Goal: Task Accomplishment & Management: Manage account settings

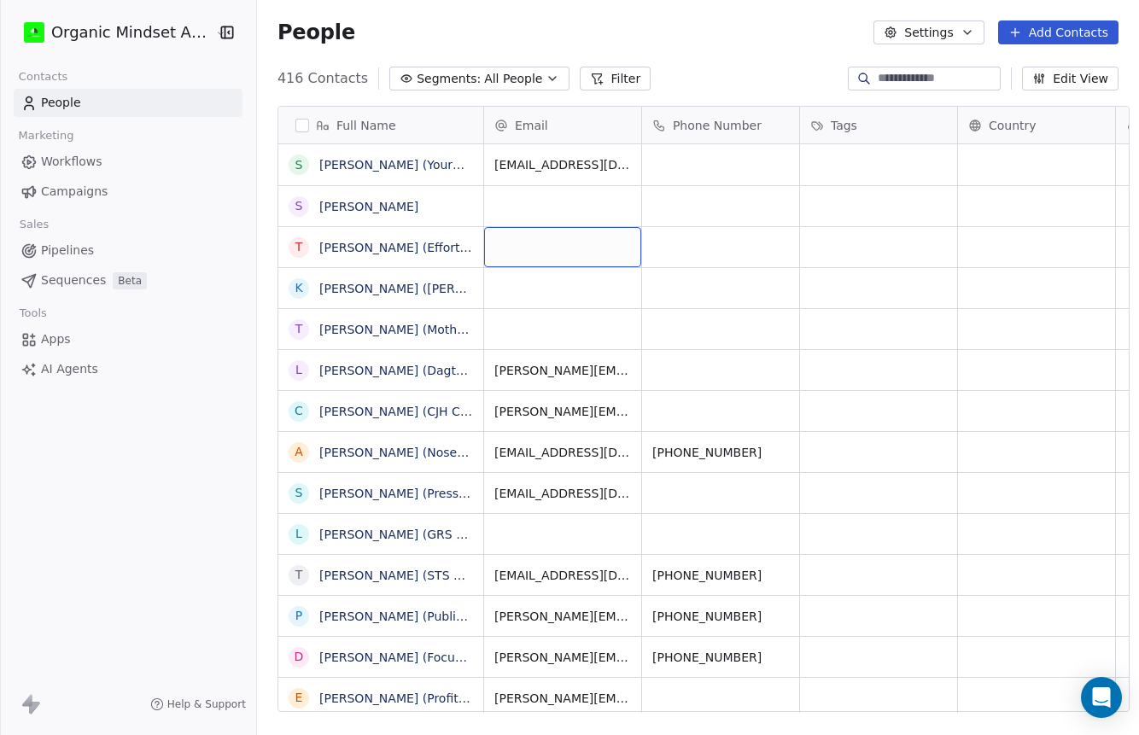
scroll to position [646, 893]
click at [1068, 32] on button "Add Contacts" at bounding box center [1058, 32] width 120 height 24
click at [1013, 68] on span "Create new contact" at bounding box center [1063, 70] width 117 height 18
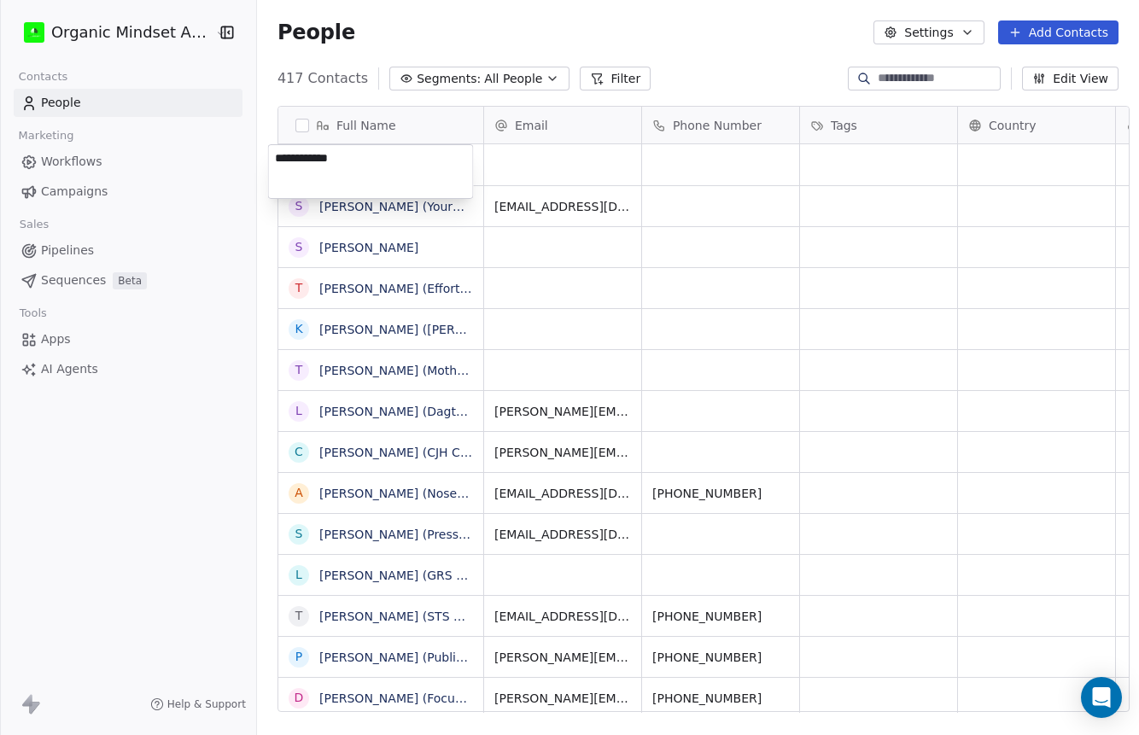
type textarea "**********"
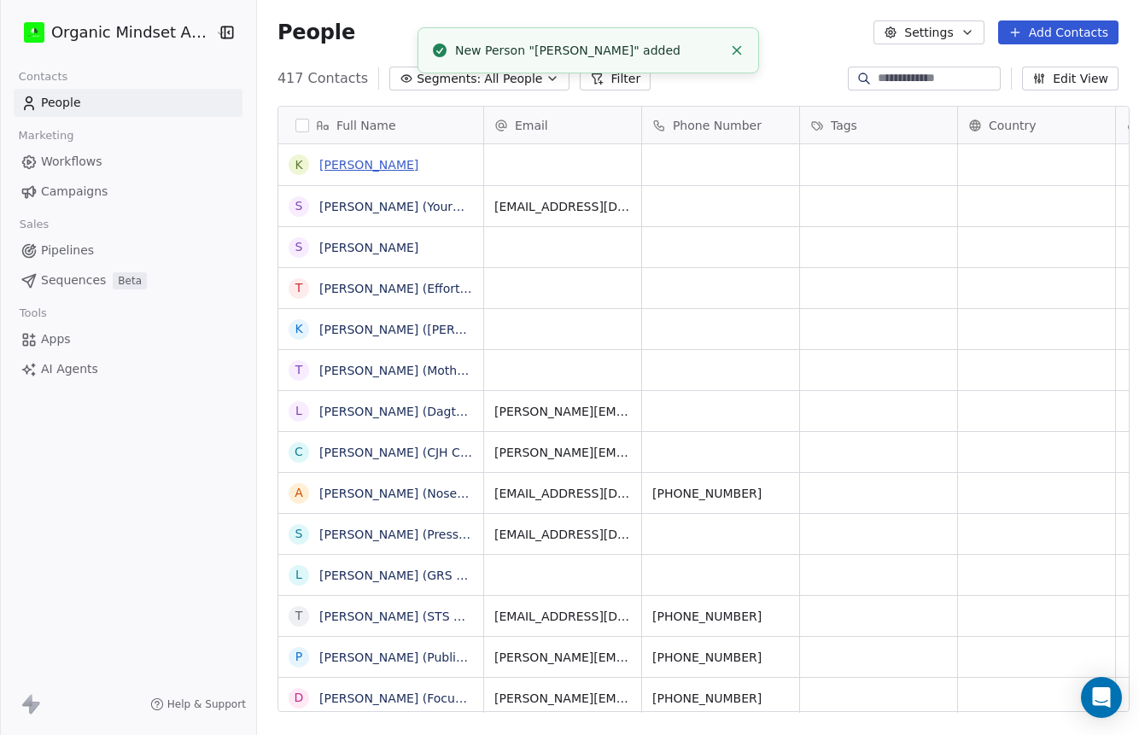
click at [386, 163] on link "[PERSON_NAME]" at bounding box center [368, 165] width 99 height 14
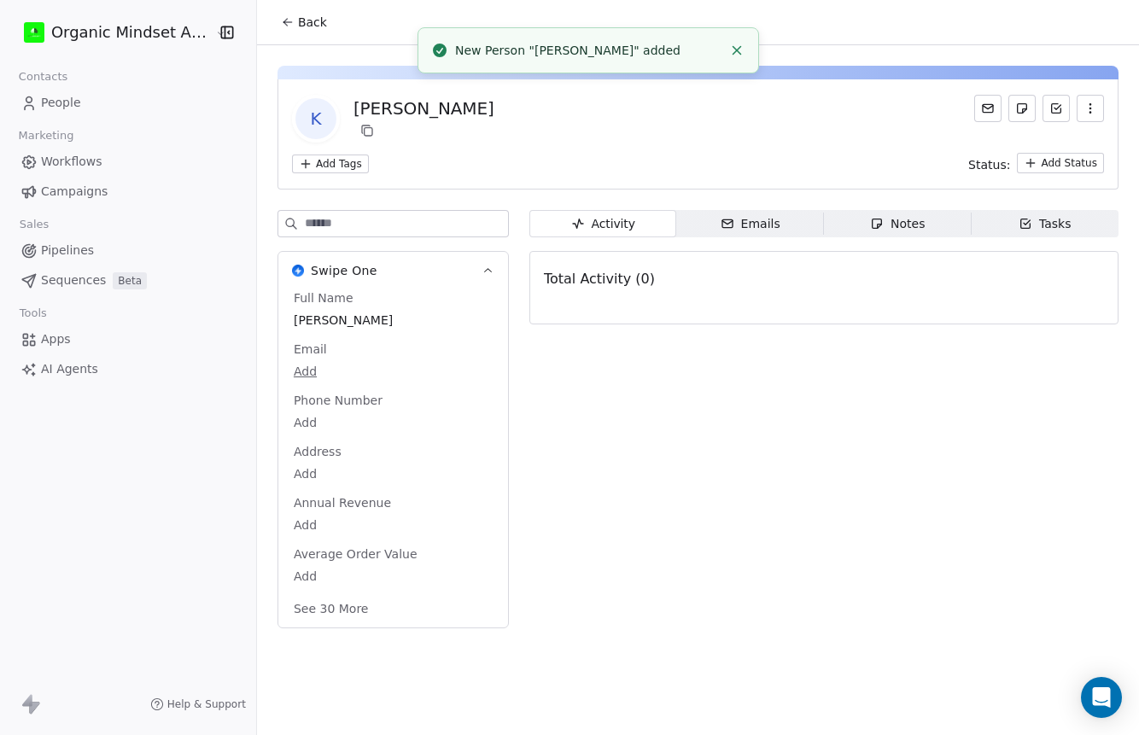
click at [862, 221] on span "Notes Notes" at bounding box center [898, 223] width 148 height 27
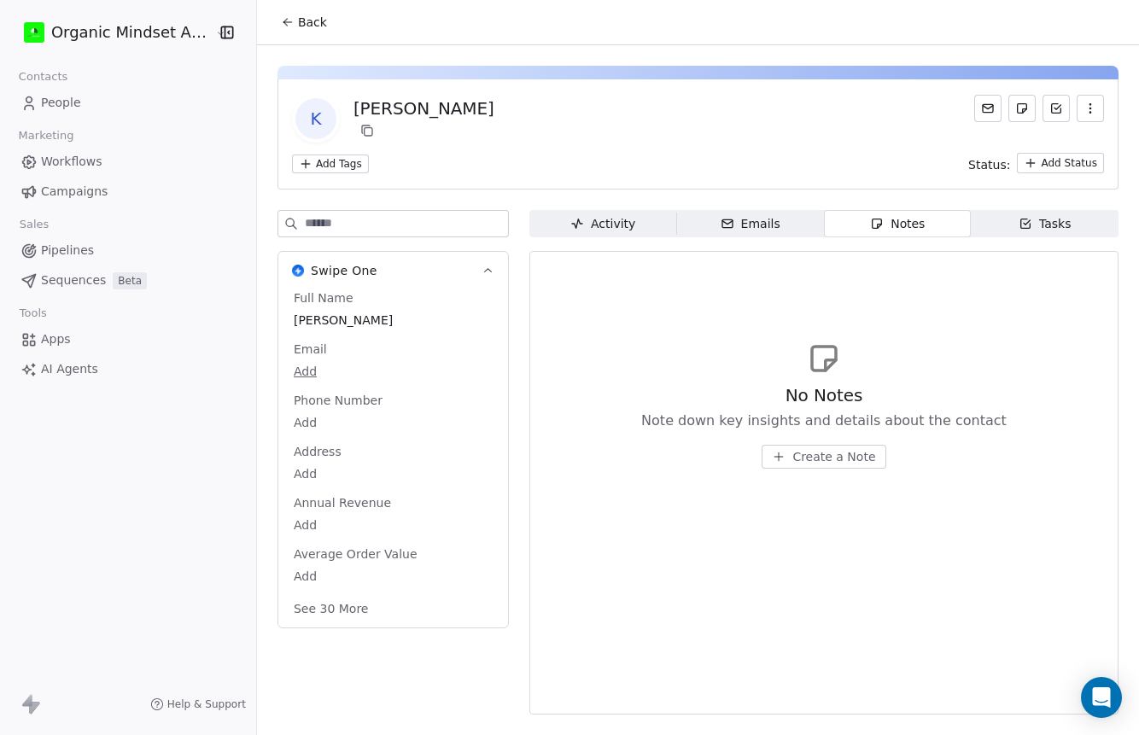
click at [820, 452] on span "Create a Note" at bounding box center [833, 456] width 83 height 17
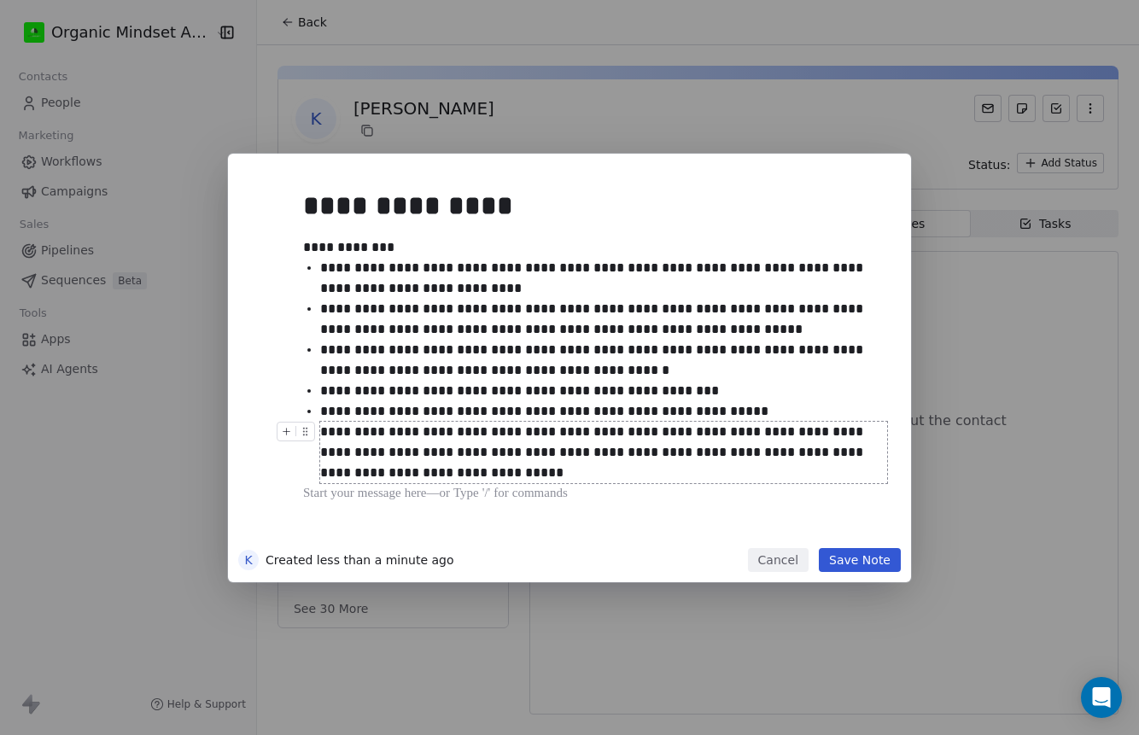
click at [869, 553] on button "Save Note" at bounding box center [860, 560] width 82 height 24
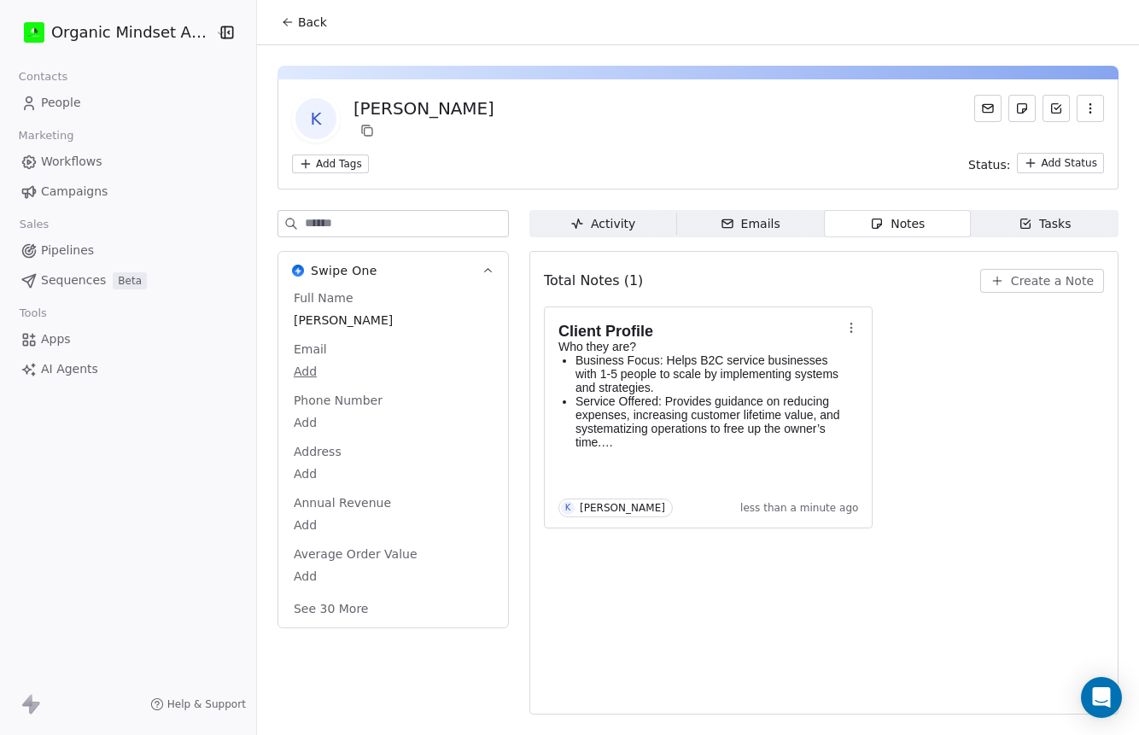
click at [726, 224] on icon "button" at bounding box center [727, 224] width 14 height 14
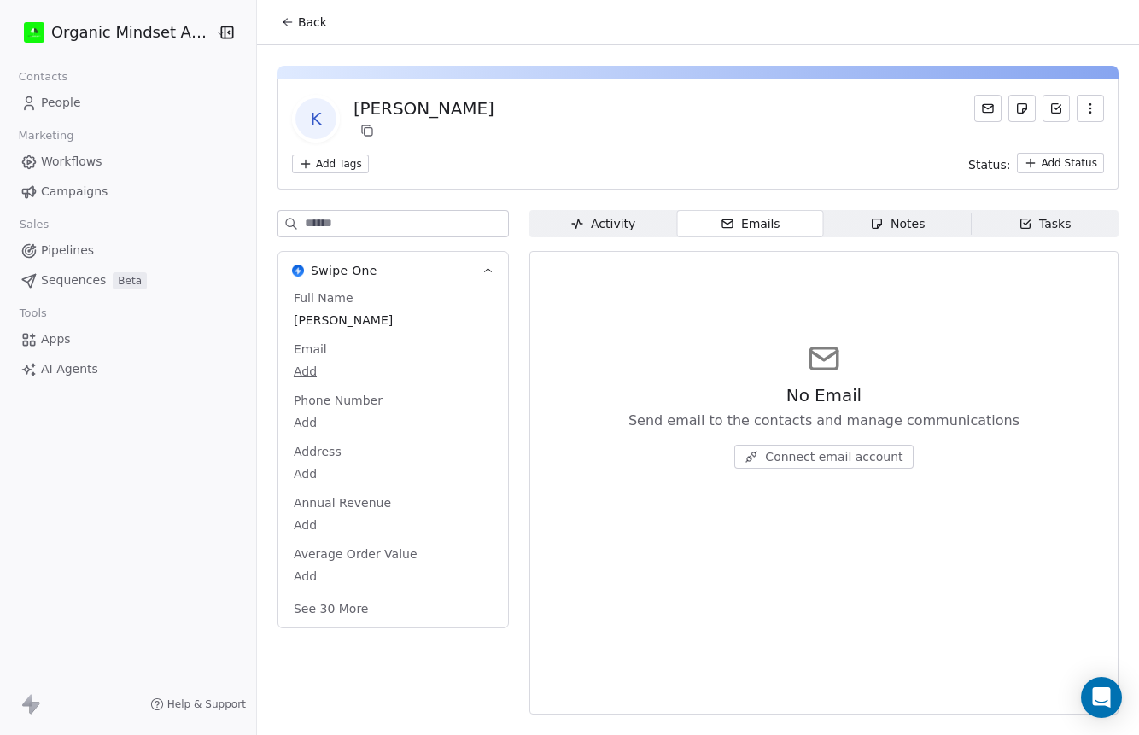
click at [563, 205] on div "K [PERSON_NAME] Add Tags Status: Add Status Swipe One Full Name [PERSON_NAME] E…" at bounding box center [698, 384] width 882 height 679
click at [557, 217] on span "Activity Activity" at bounding box center [603, 223] width 148 height 27
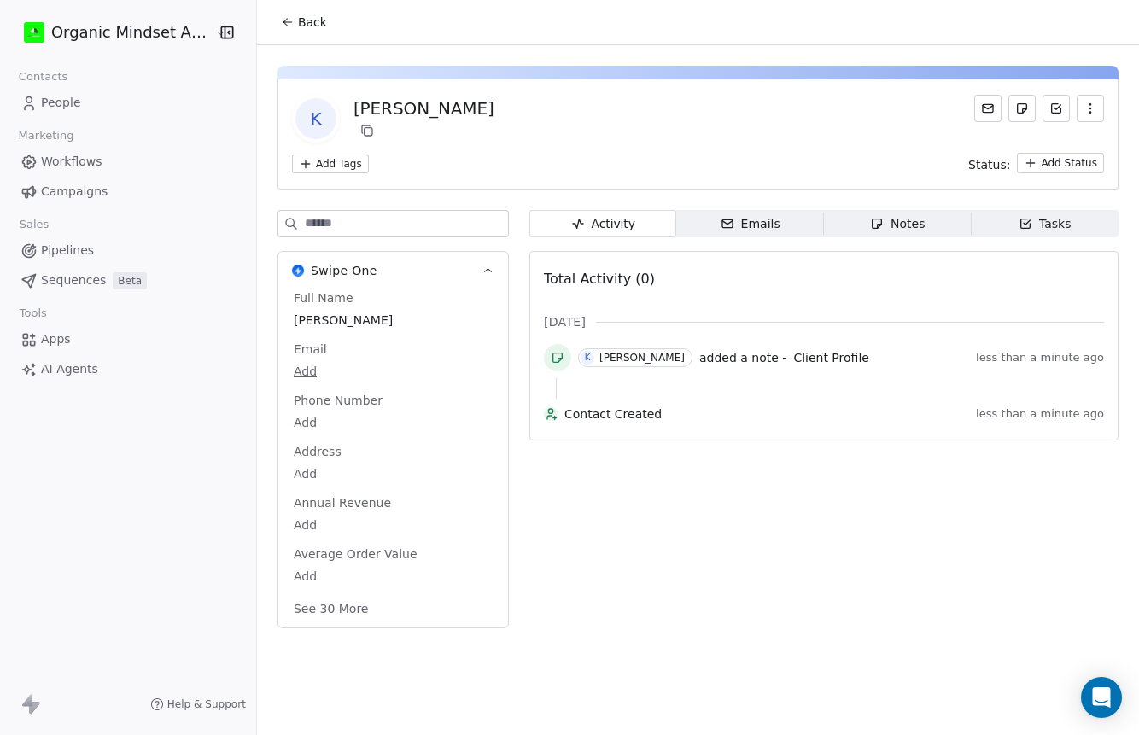
click at [71, 104] on span "People" at bounding box center [61, 103] width 40 height 18
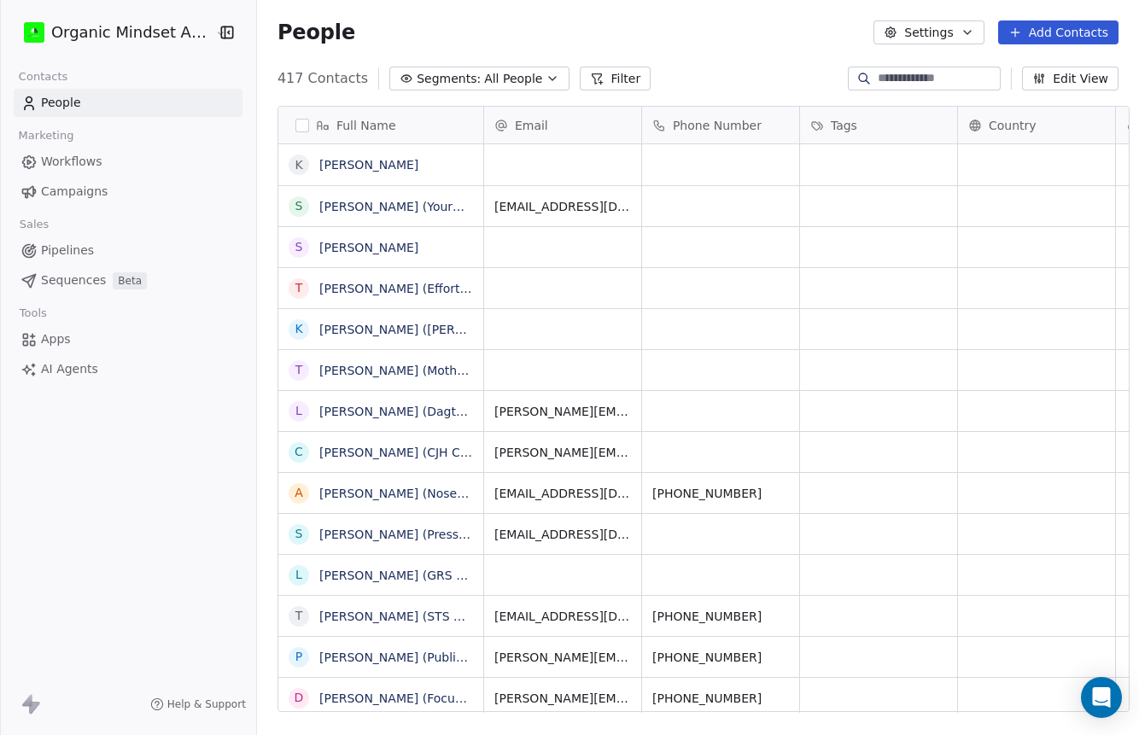
scroll to position [646, 893]
